Goal: Task Accomplishment & Management: Manage account settings

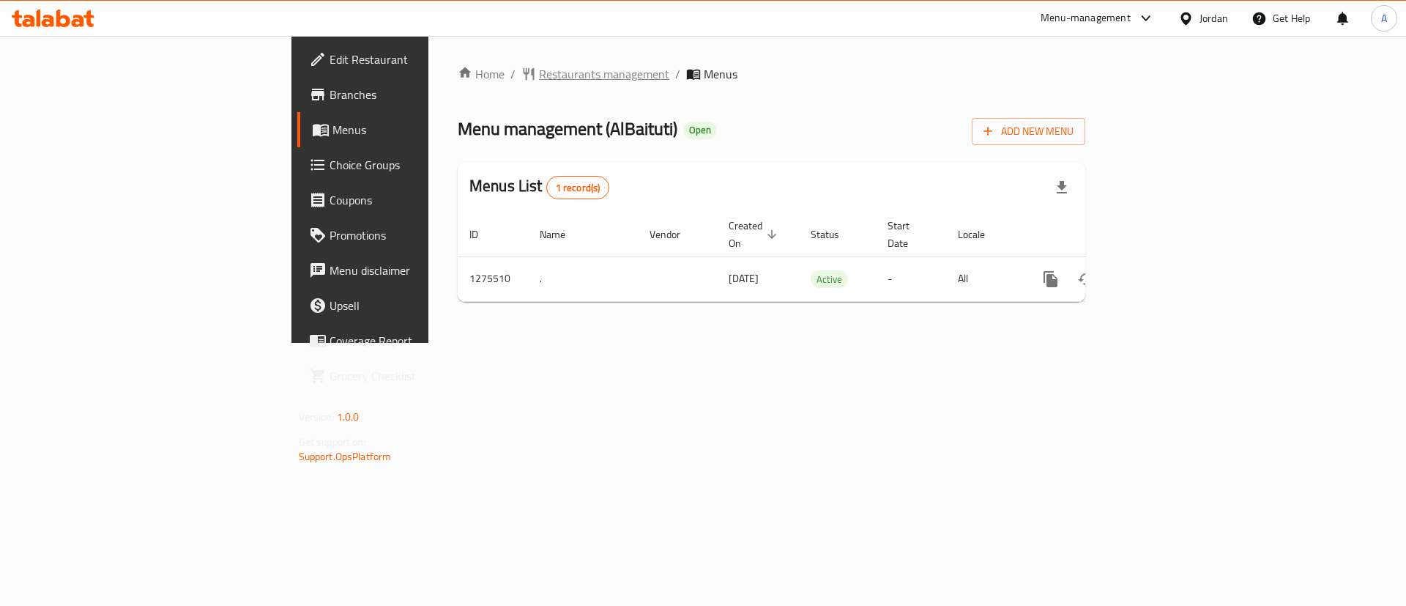
click at [539, 67] on span "Restaurants management" at bounding box center [604, 74] width 130 height 18
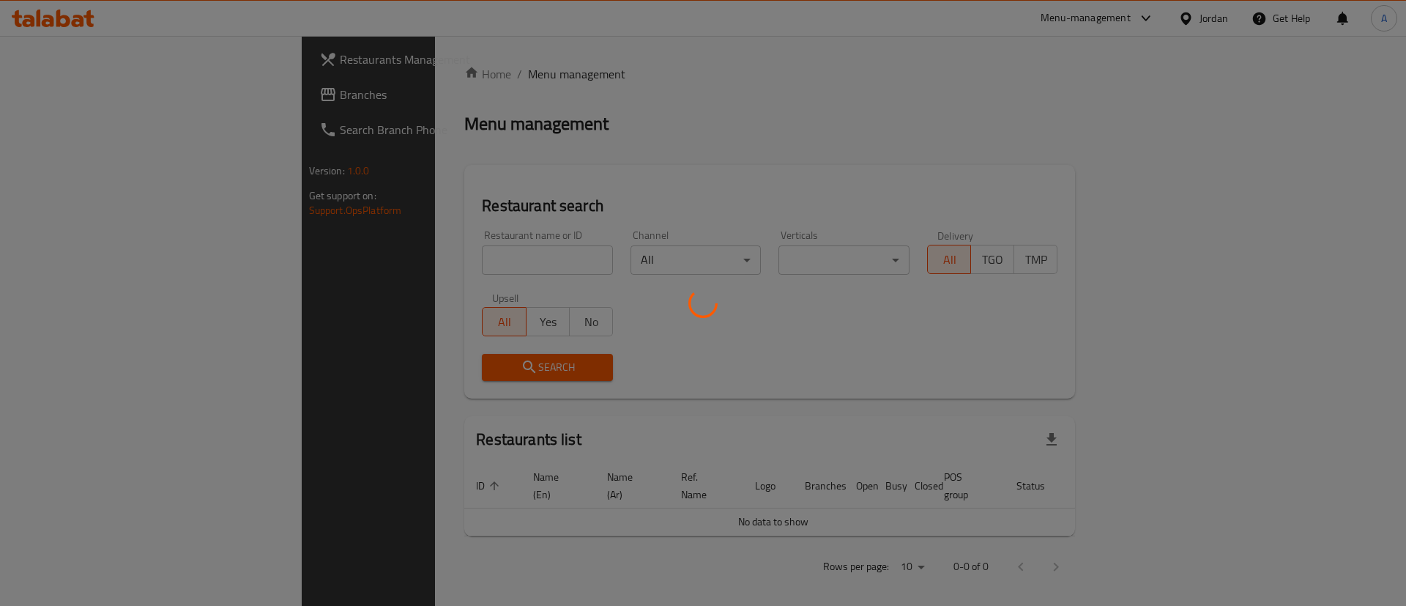
click at [458, 255] on div at bounding box center [703, 303] width 1406 height 606
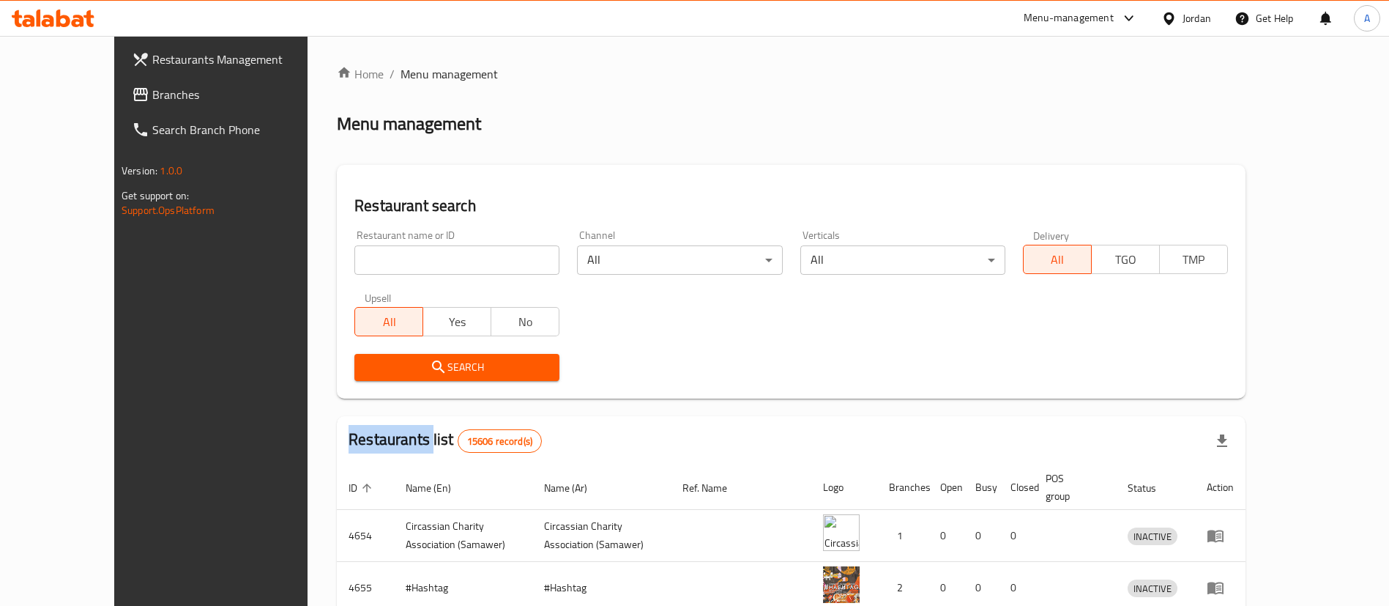
click at [458, 255] on div at bounding box center [694, 303] width 1389 height 606
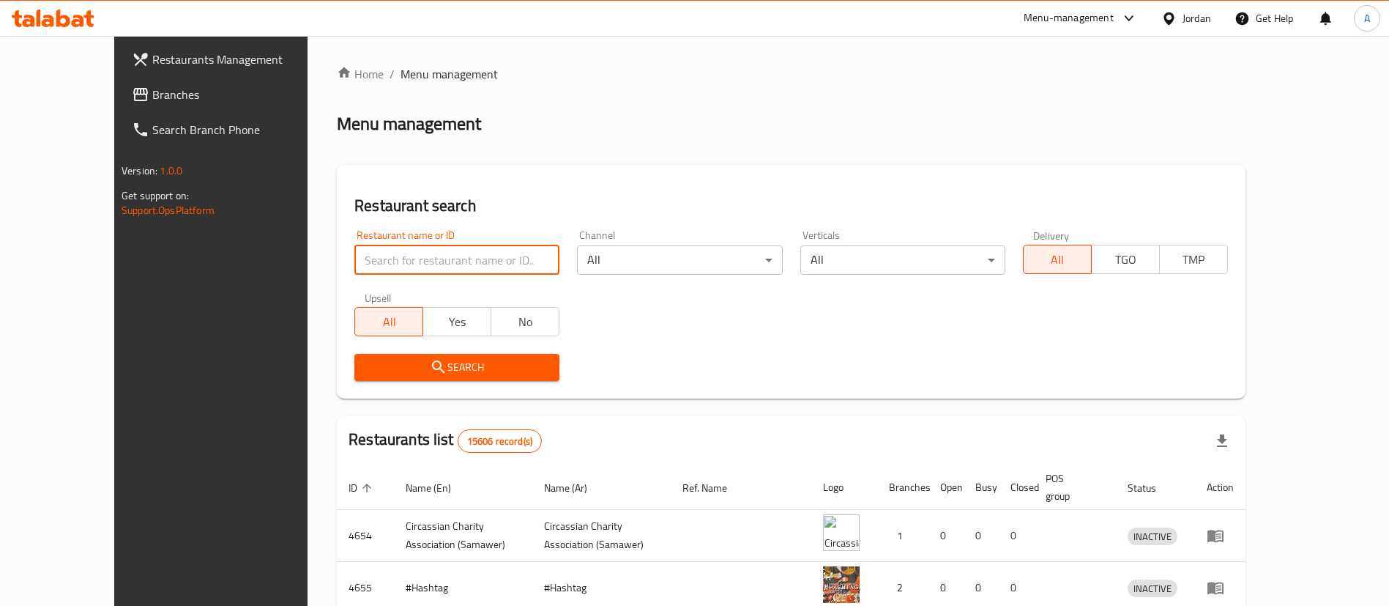
click at [458, 255] on input "search" at bounding box center [457, 259] width 205 height 29
type input "[PERSON_NAME]'s"
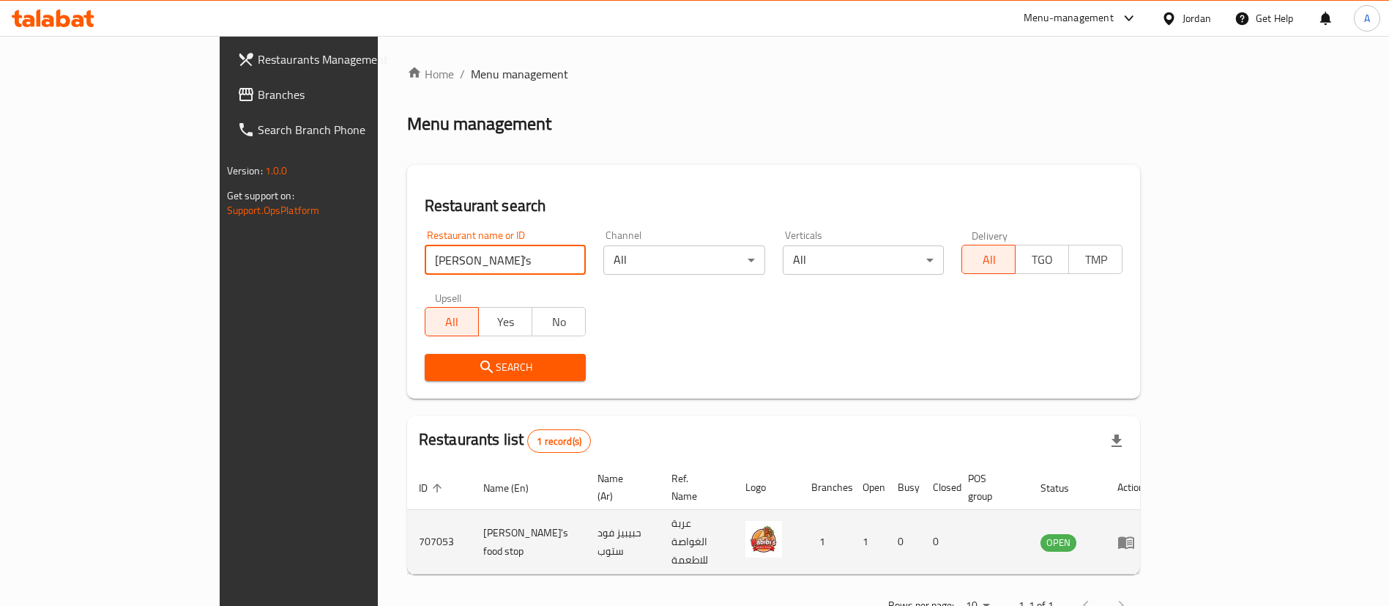
click at [1157, 536] on td "enhanced table" at bounding box center [1131, 542] width 51 height 64
click at [1135, 533] on icon "enhanced table" at bounding box center [1127, 542] width 18 height 18
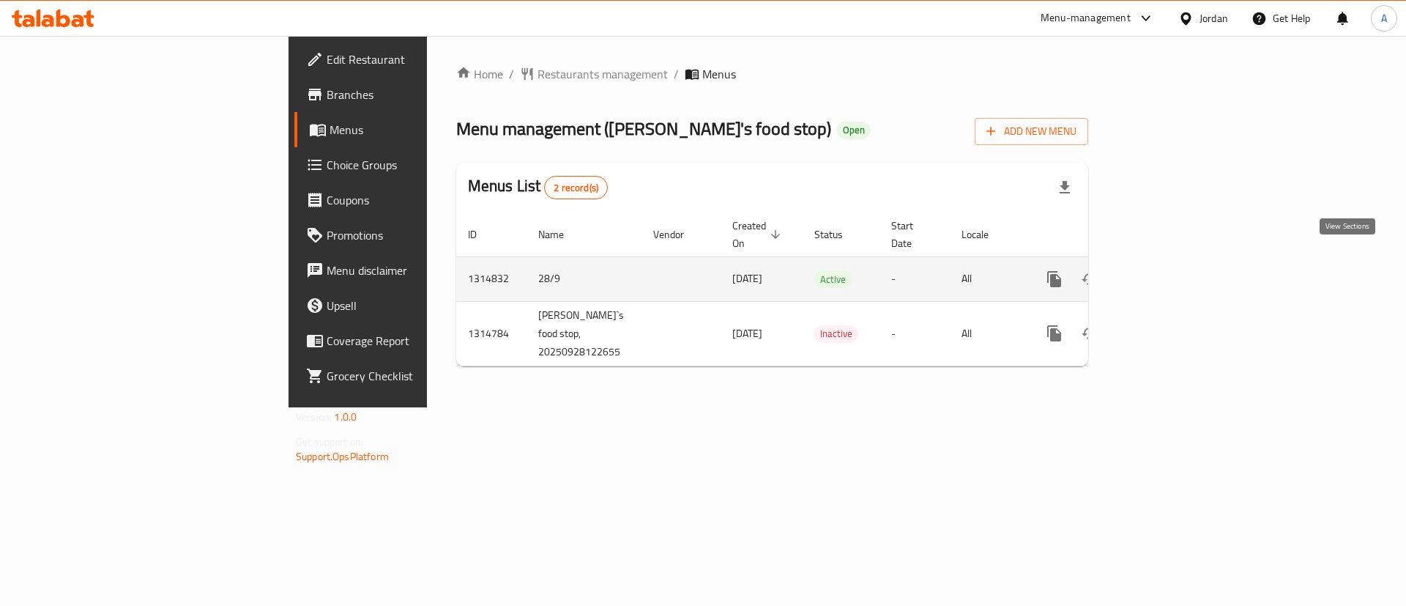
click at [1178, 272] on link "enhanced table" at bounding box center [1160, 278] width 35 height 35
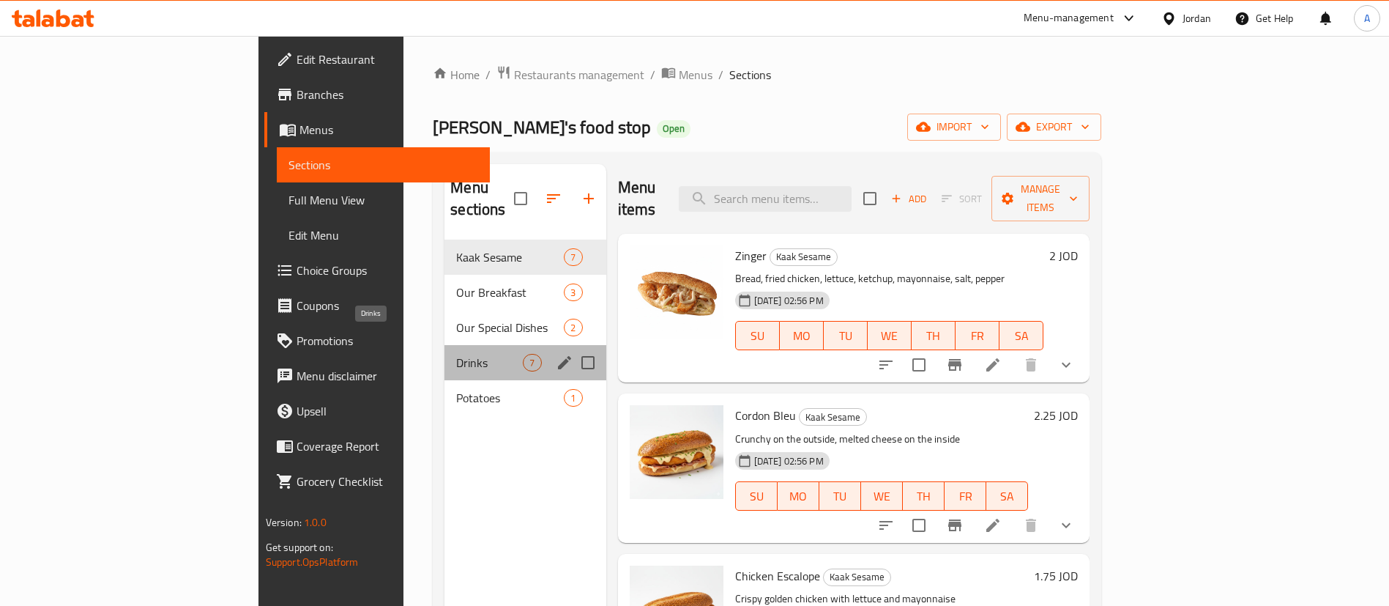
click at [456, 354] on span "Drinks" at bounding box center [489, 363] width 67 height 18
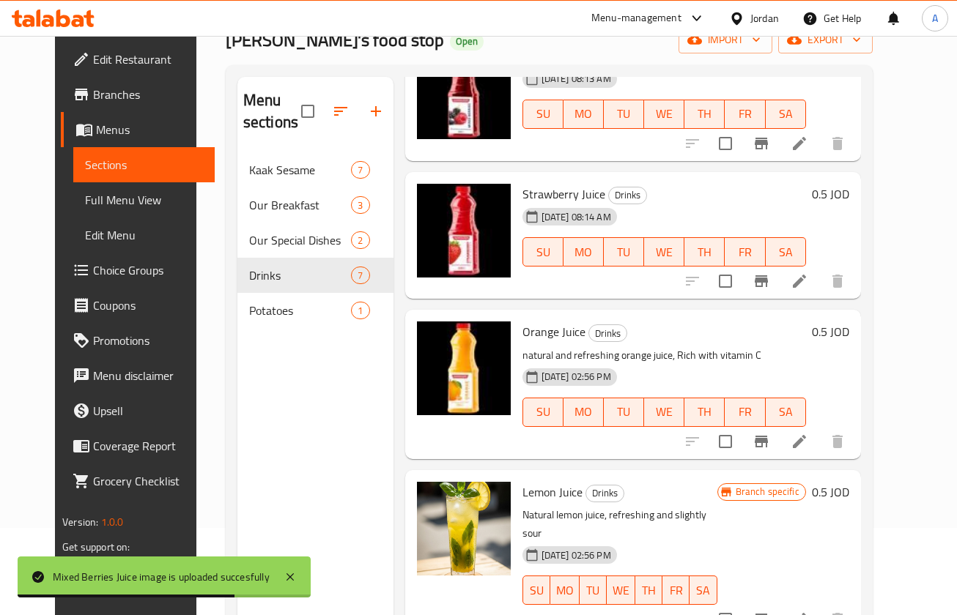
scroll to position [412, 0]
